Goal: Communication & Community: Ask a question

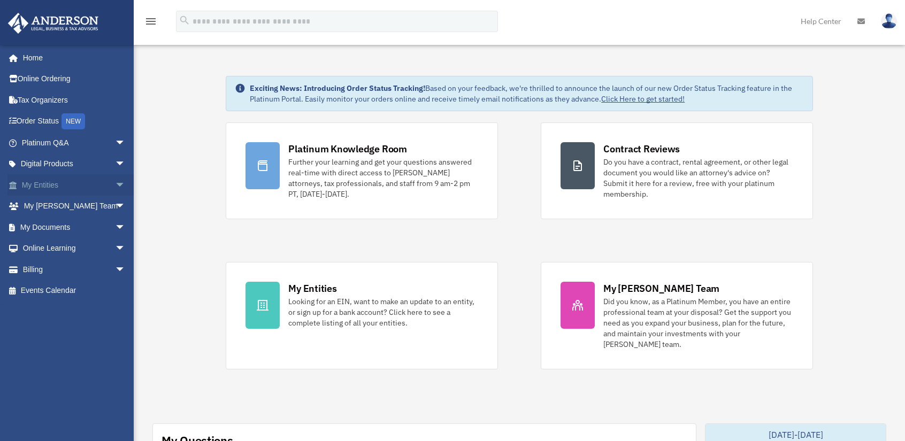
click at [115, 191] on span "arrow_drop_down" at bounding box center [125, 185] width 21 height 22
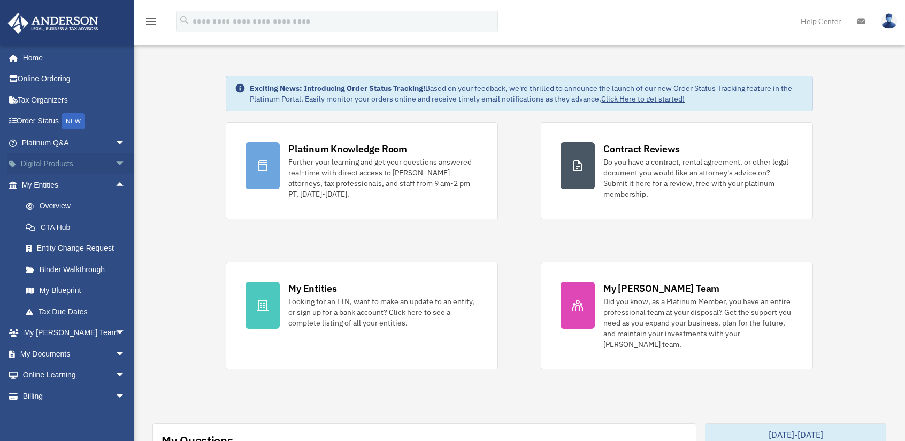
click at [115, 160] on span "arrow_drop_down" at bounding box center [125, 165] width 21 height 22
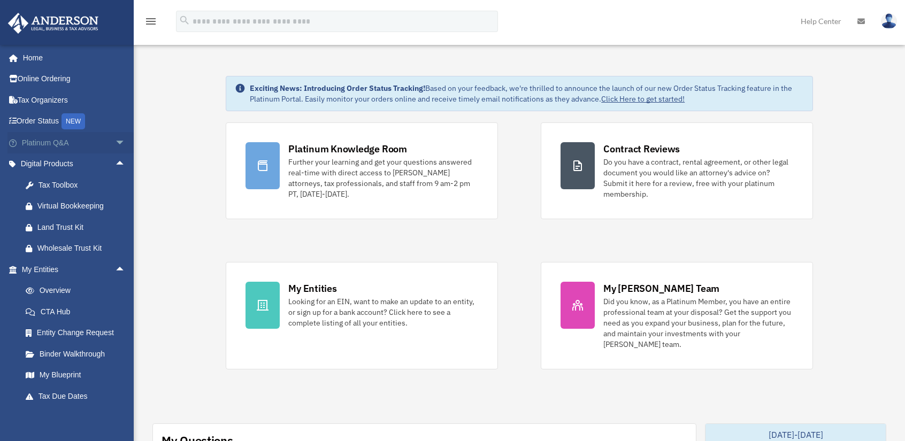
click at [115, 139] on span "arrow_drop_down" at bounding box center [125, 143] width 21 height 22
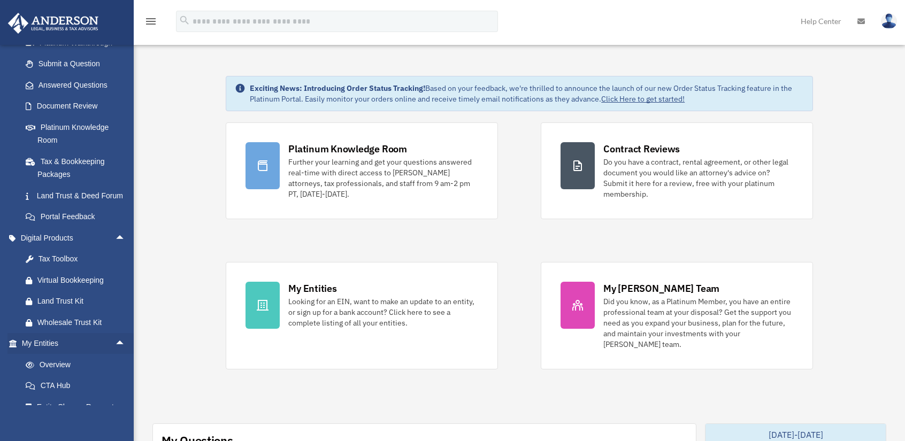
scroll to position [267, 0]
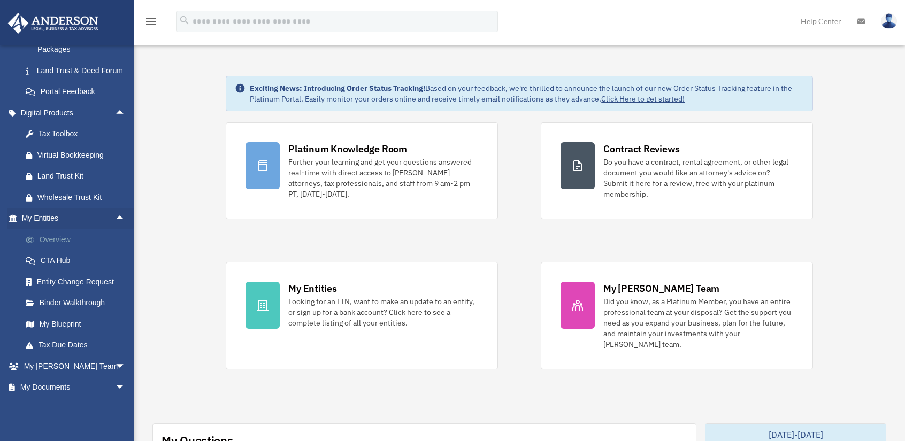
click at [81, 250] on link "Overview" at bounding box center [78, 239] width 127 height 21
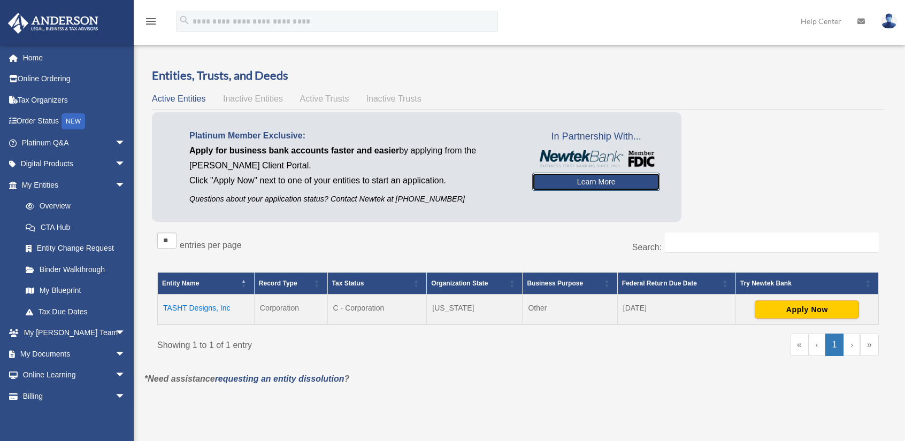
click at [558, 183] on link "Learn More" at bounding box center [596, 182] width 128 height 18
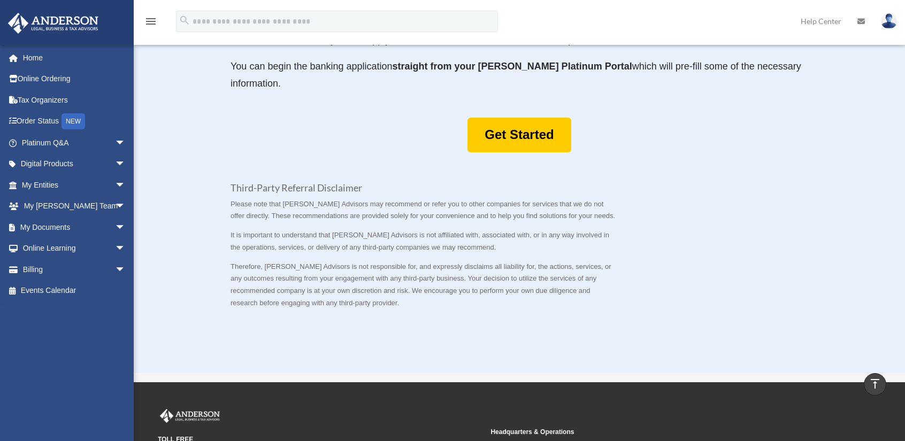
scroll to position [588, 0]
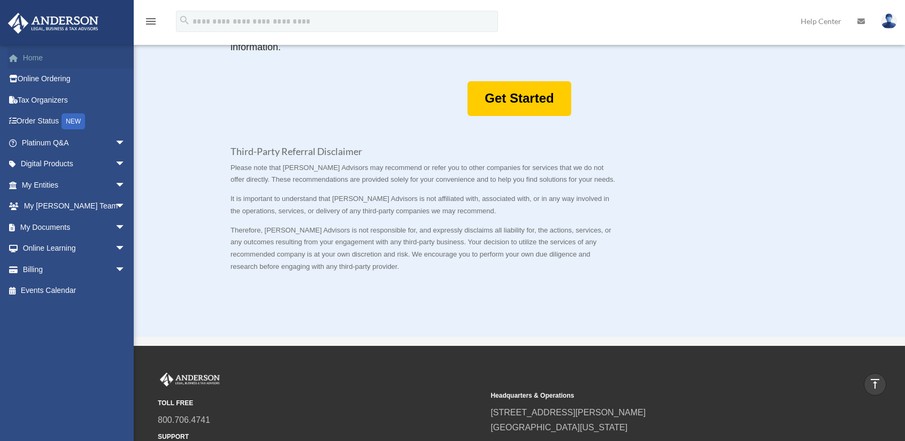
click at [50, 60] on link "Home" at bounding box center [74, 57] width 134 height 21
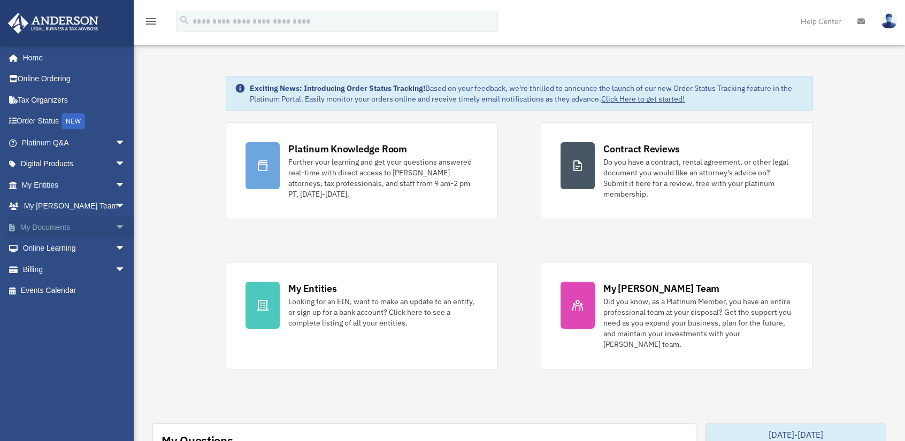
click at [115, 223] on span "arrow_drop_down" at bounding box center [125, 228] width 21 height 22
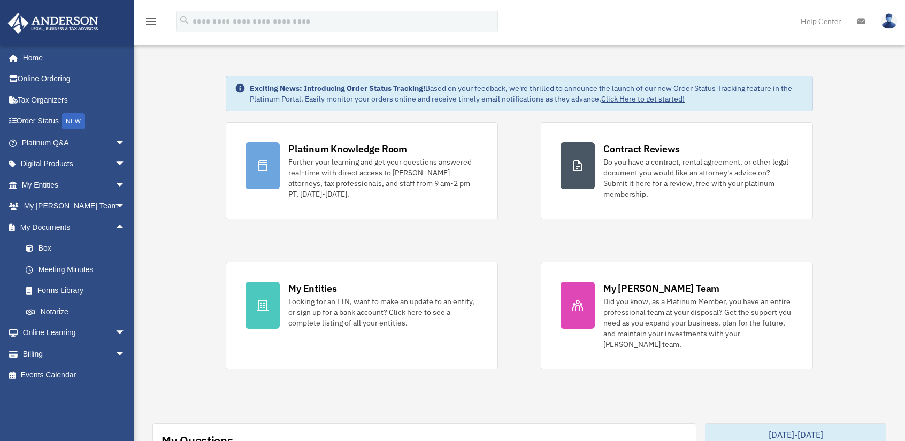
click at [115, 136] on span "arrow_drop_down" at bounding box center [125, 143] width 21 height 22
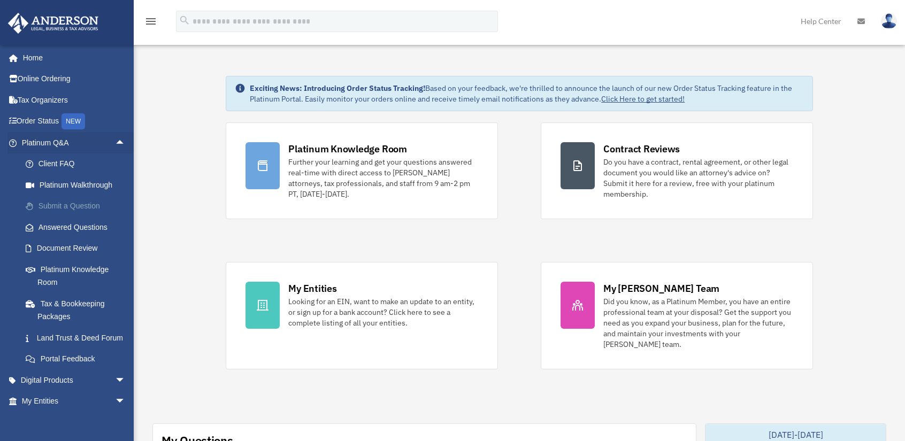
click at [81, 206] on link "Submit a Question" at bounding box center [78, 206] width 127 height 21
